Goal: Task Accomplishment & Management: Manage account settings

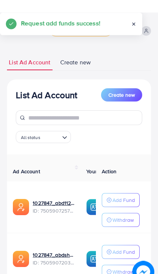
scroll to position [0, 206]
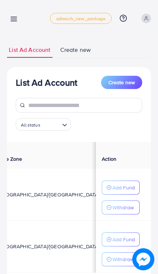
scroll to position [0, 207]
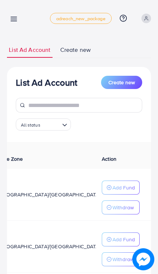
scroll to position [0, 206]
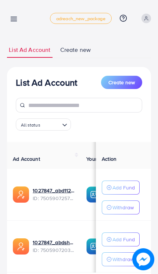
click at [14, 15] on link at bounding box center [12, 18] width 11 height 9
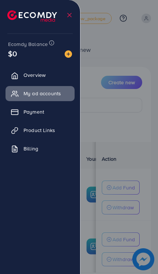
click at [135, 102] on div at bounding box center [79, 164] width 158 height 329
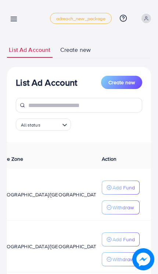
scroll to position [0, 206]
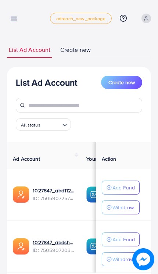
click at [13, 20] on icon at bounding box center [14, 19] width 8 height 8
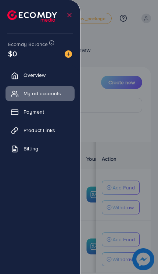
click at [110, 139] on div at bounding box center [79, 164] width 158 height 329
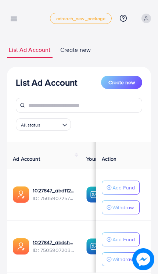
click at [48, 188] on link "1027847_abd1122_1747605807106" at bounding box center [54, 190] width 42 height 7
